Goal: Task Accomplishment & Management: Complete application form

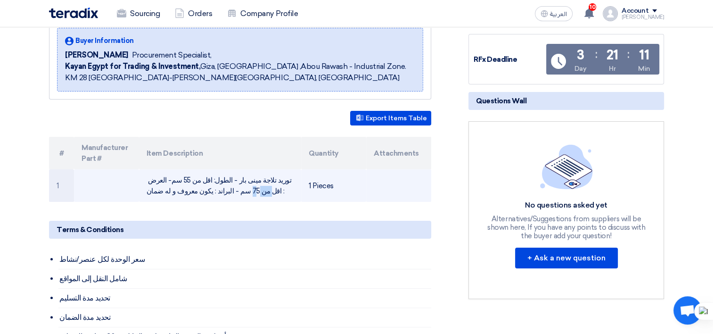
drag, startPoint x: 205, startPoint y: 181, endPoint x: 185, endPoint y: 183, distance: 20.4
click at [185, 183] on td "توريد تلاجة مينى بار - الطول: اقل من 55 سم- العرض : اقل من 75 سم - البراند : يك…" at bounding box center [220, 185] width 163 height 33
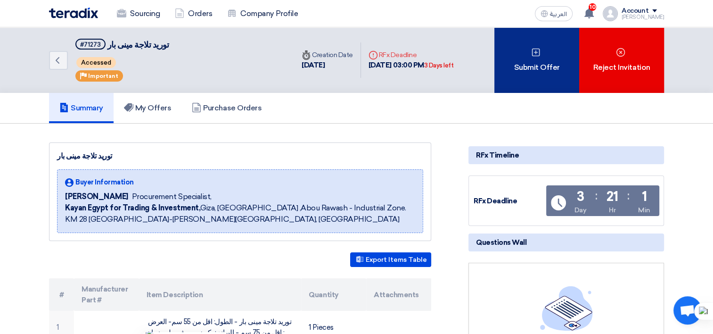
click at [523, 66] on div "Submit Offer" at bounding box center [537, 60] width 85 height 66
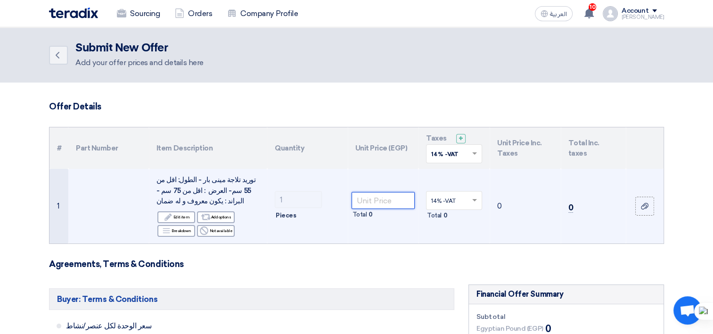
click at [396, 201] on input "number" at bounding box center [384, 200] width 64 height 17
paste input "7799"
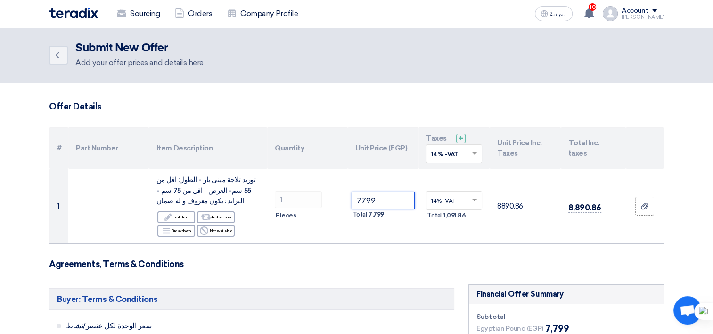
type input "7799"
click at [448, 160] on input "text" at bounding box center [449, 155] width 36 height 16
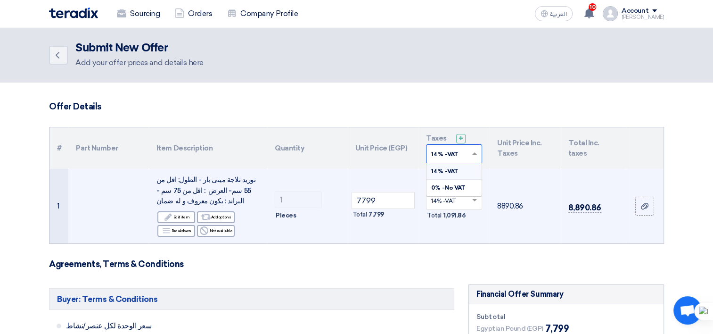
drag, startPoint x: 502, startPoint y: 163, endPoint x: 521, endPoint y: 184, distance: 28.4
click at [502, 163] on th "Unit Price Inc. Taxes" at bounding box center [525, 147] width 71 height 41
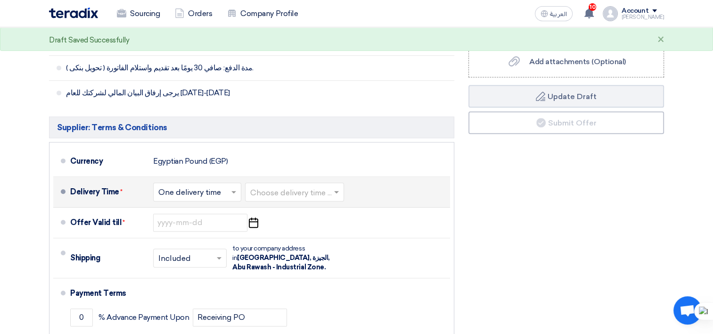
scroll to position [424, 0]
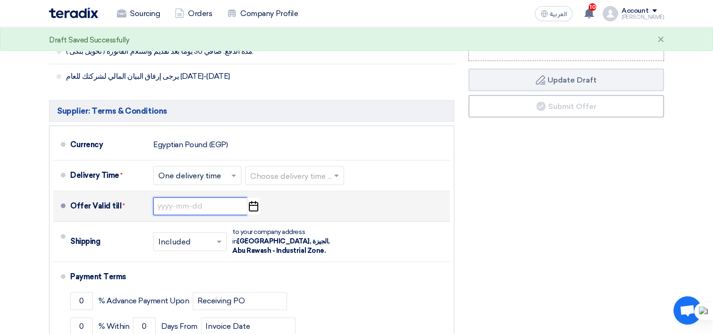
click at [221, 205] on input at bounding box center [200, 206] width 94 height 18
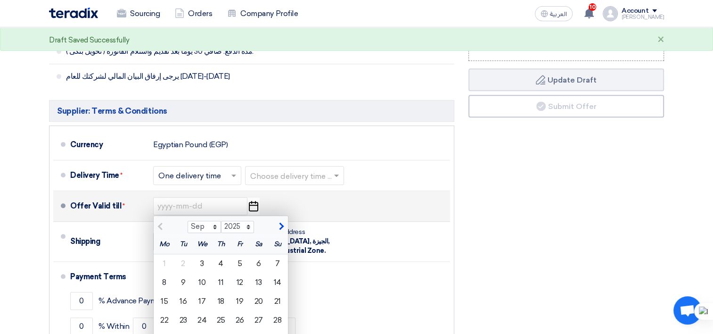
drag, startPoint x: 313, startPoint y: 202, endPoint x: 324, endPoint y: 209, distance: 13.6
click at [313, 202] on div "Offer Valid till * Sep Oct Nov [DATE] 2026 2027 2028 2029 2030 2031 2032 2033 2…" at bounding box center [258, 206] width 376 height 23
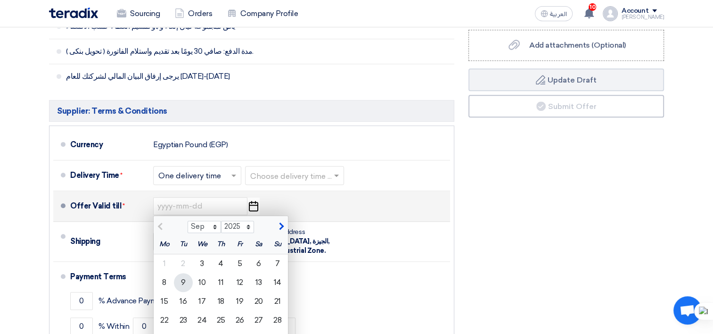
click at [185, 281] on div "9" at bounding box center [183, 282] width 19 height 19
type input "[DATE]"
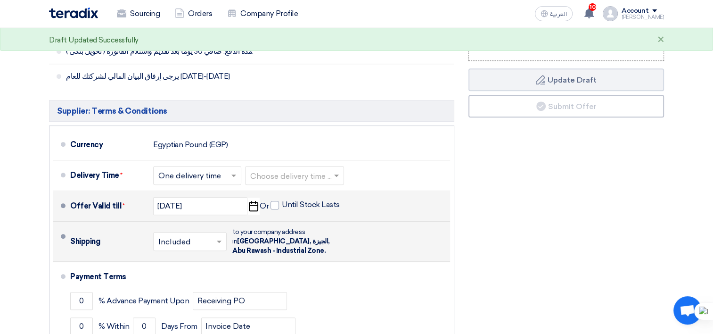
click at [211, 243] on input "text" at bounding box center [190, 242] width 64 height 14
click at [190, 274] on span "Not Included" at bounding box center [182, 278] width 49 height 9
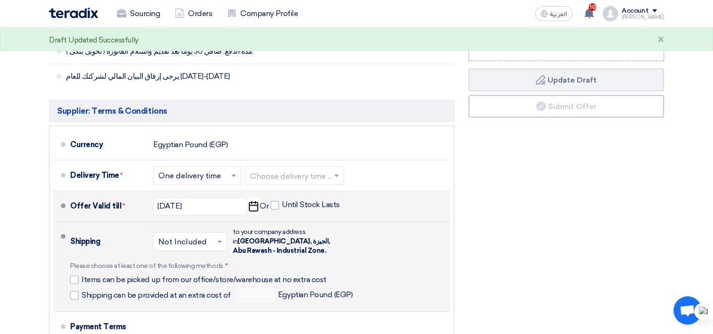
click at [254, 258] on div "Shipping × Not Included × to your company address in [GEOGRAPHIC_DATA] - Indust…" at bounding box center [258, 266] width 376 height 82
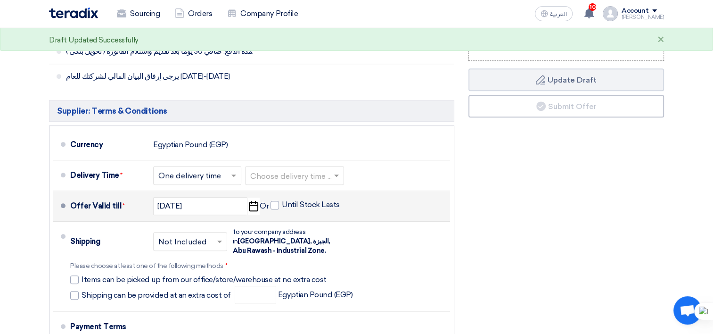
scroll to position [472, 0]
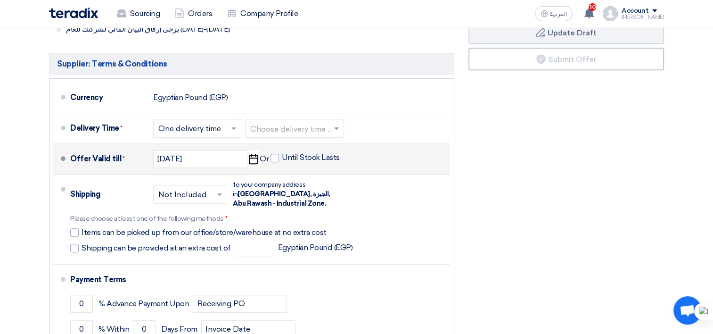
click at [74, 245] on span at bounding box center [74, 248] width 8 height 8
click at [82, 245] on input "Shipping can be provided at an extra cost of" at bounding box center [157, 252] width 151 height 18
checkbox input "true"
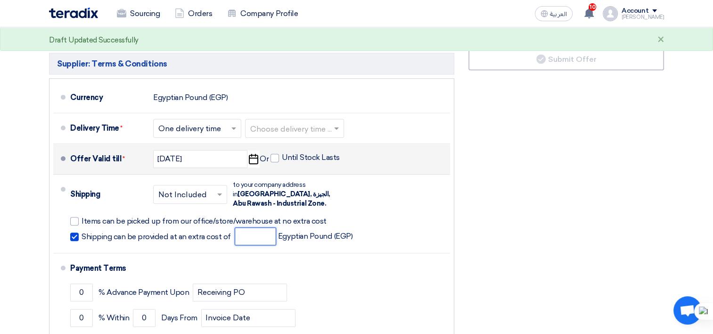
click at [242, 237] on input "number" at bounding box center [255, 236] width 41 height 18
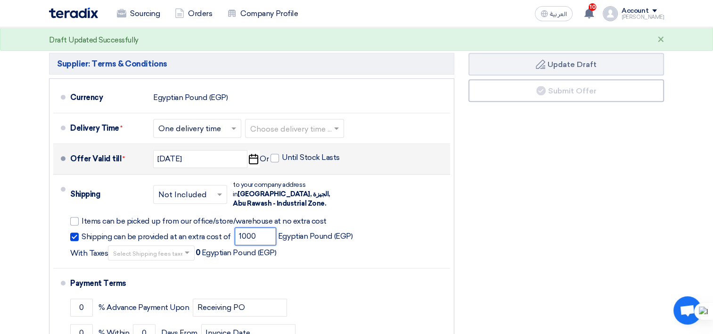
type input "1000"
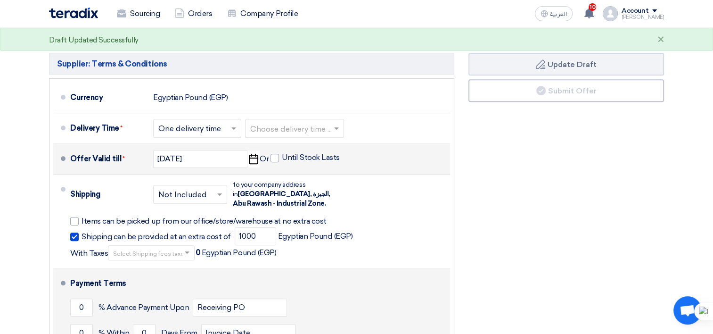
click at [315, 265] on li "Shipping × Not Included × to your company address in [GEOGRAPHIC_DATA] - Indust…" at bounding box center [251, 221] width 397 height 94
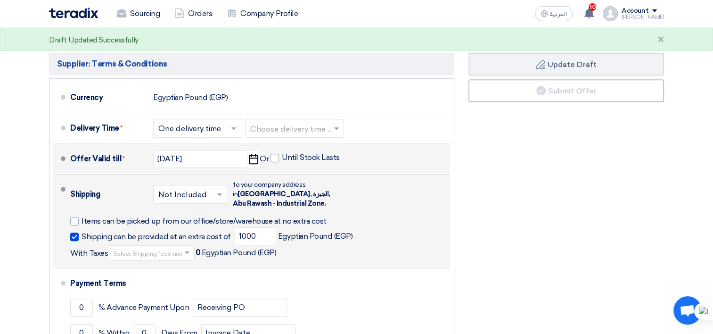
click at [182, 252] on span at bounding box center [188, 252] width 12 height 9
click at [163, 266] on div "14% -VAT" at bounding box center [151, 268] width 86 height 17
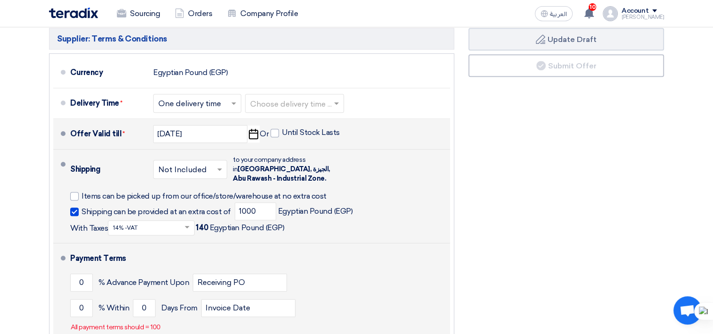
scroll to position [519, 0]
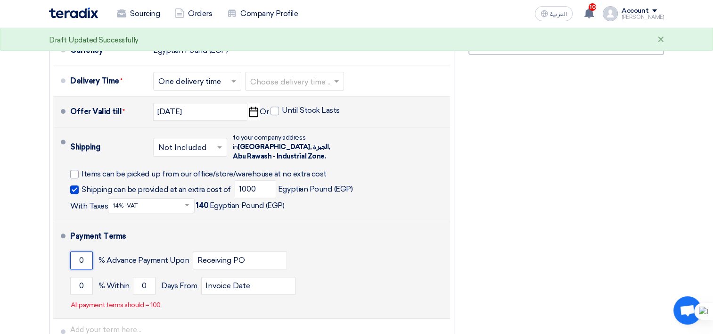
click at [78, 257] on input "0" at bounding box center [81, 260] width 23 height 18
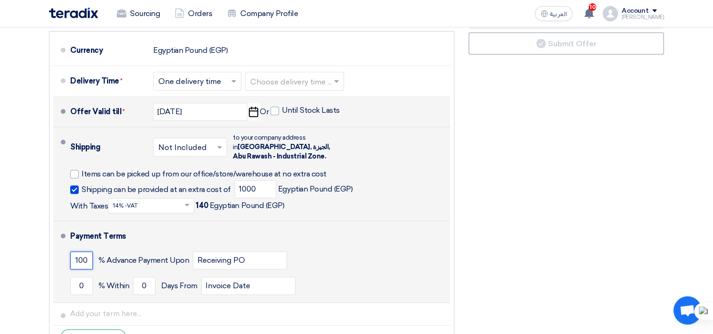
scroll to position [0, 0]
type input "100"
click at [314, 249] on div "100 % Advance Payment Upon Receiving PO" at bounding box center [258, 260] width 376 height 25
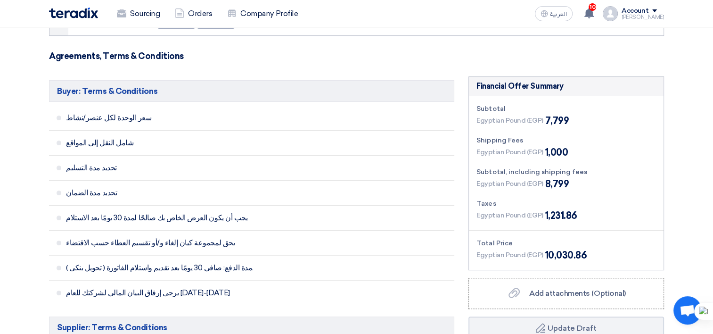
scroll to position [377, 0]
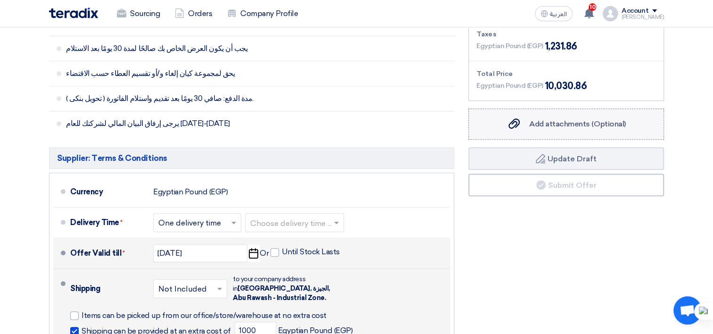
click at [530, 127] on span "Add attachments (Optional)" at bounding box center [578, 123] width 97 height 9
click at [0, 0] on input "Add attachments (Optional) Add attachments (Optional)" at bounding box center [0, 0] width 0 height 0
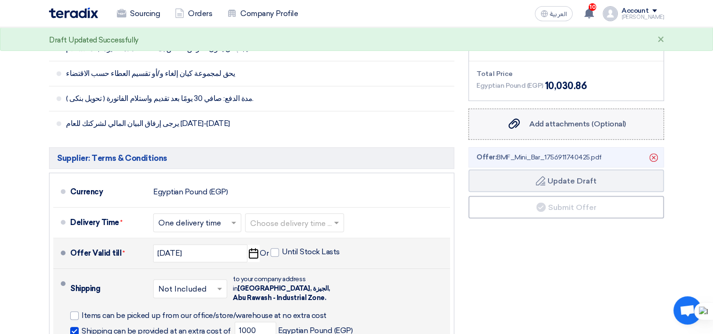
click at [557, 122] on span "Add attachments (Optional)" at bounding box center [578, 123] width 97 height 9
click at [0, 0] on input "Add attachments (Optional) Add attachments (Optional)" at bounding box center [0, 0] width 0 height 0
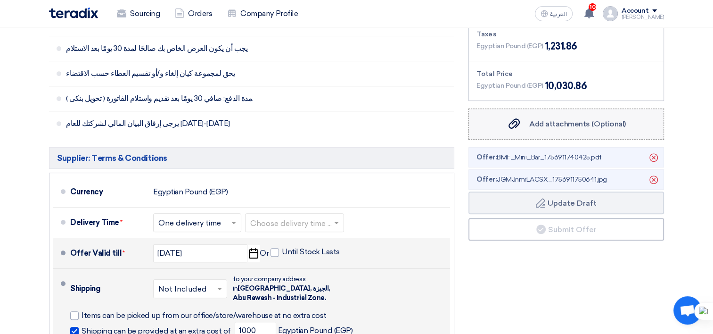
click at [516, 115] on label "Add attachments (Optional) Add attachments (Optional)" at bounding box center [567, 123] width 196 height 31
click at [0, 0] on input "Add attachments (Optional) Add attachments (Optional)" at bounding box center [0, 0] width 0 height 0
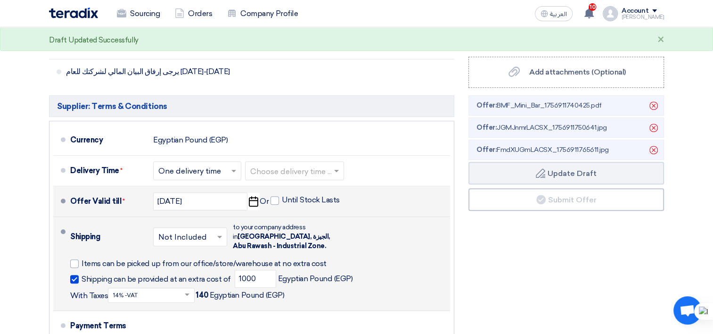
scroll to position [472, 0]
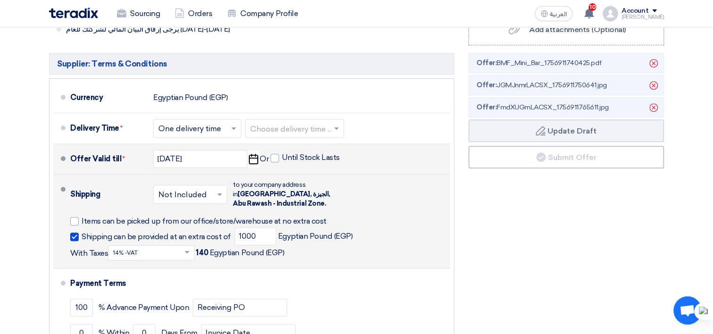
click at [371, 196] on div "Shipping × Not Included × to your company address in [GEOGRAPHIC_DATA] - Indust…" at bounding box center [258, 221] width 376 height 86
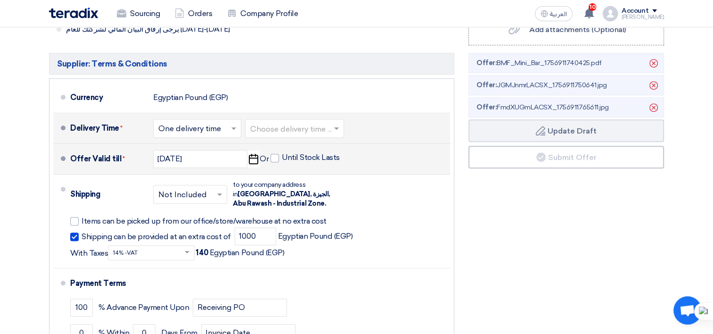
click at [343, 130] on span at bounding box center [338, 128] width 12 height 9
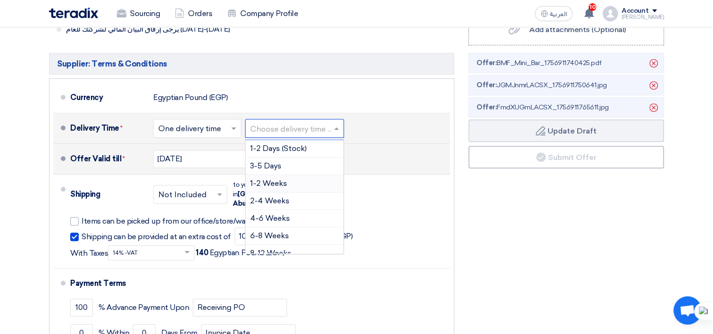
click at [279, 179] on span "1-2 Weeks" at bounding box center [268, 183] width 37 height 9
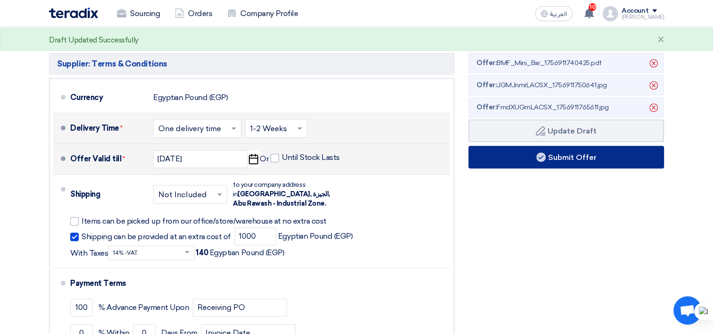
click at [496, 159] on button "Submit Offer" at bounding box center [567, 157] width 196 height 23
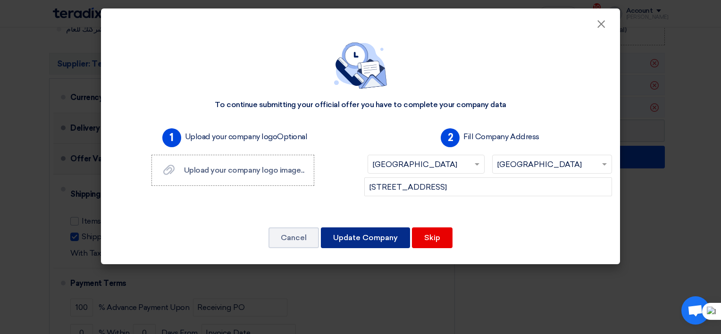
click at [347, 232] on button "Update Company" at bounding box center [365, 237] width 89 height 21
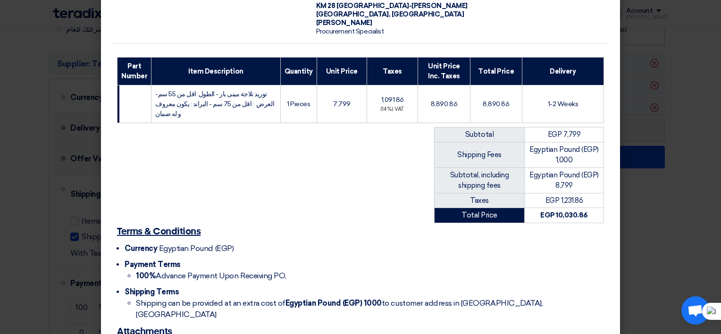
scroll to position [186, 0]
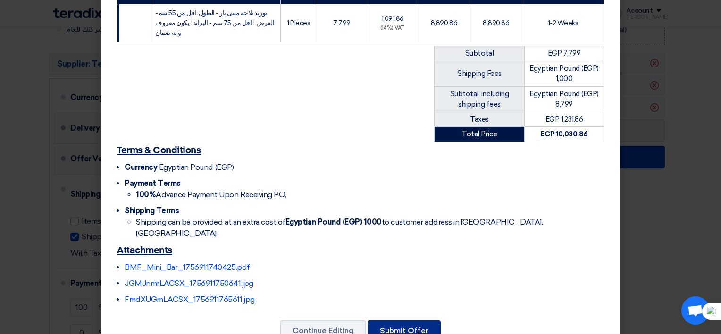
click at [388, 320] on button "Submit Offer" at bounding box center [403, 330] width 73 height 21
